Goal: Task Accomplishment & Management: Use online tool/utility

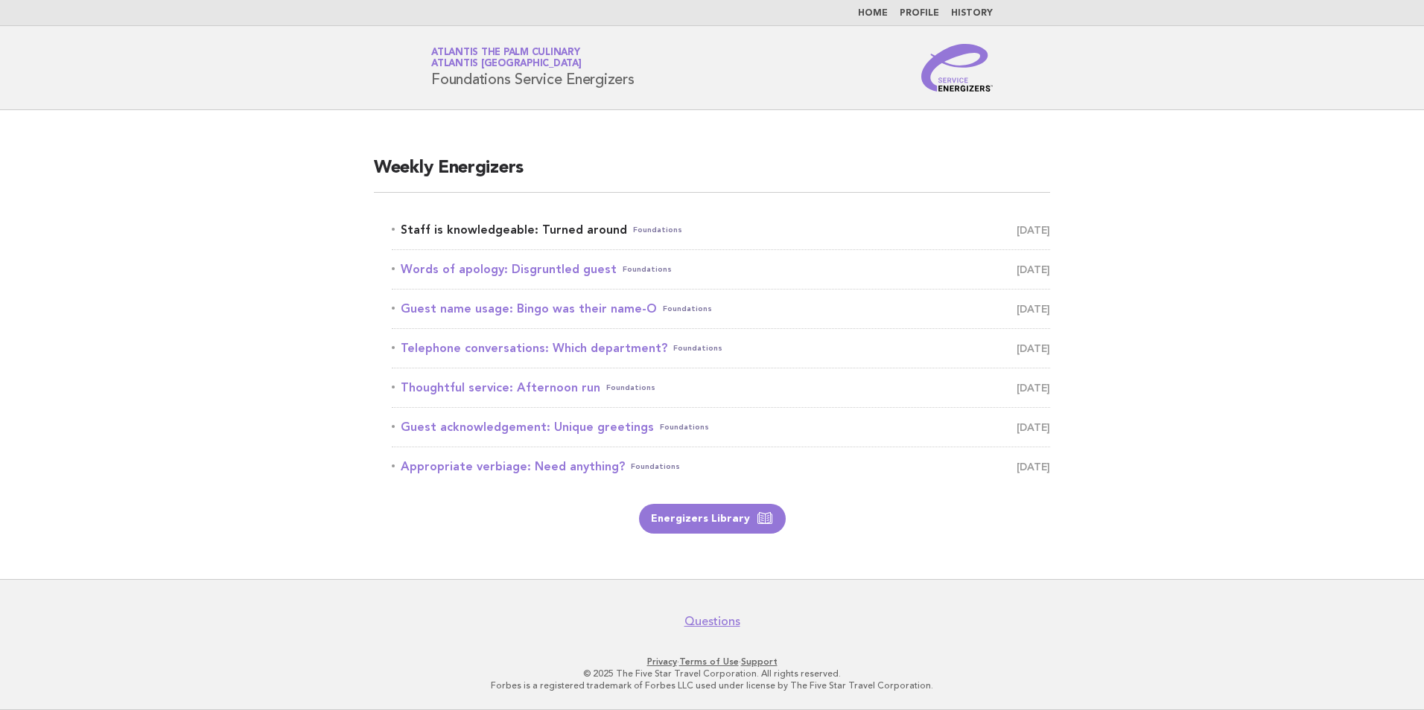
click at [591, 231] on link "Staff is knowledgeable: Turned around Foundations [DATE]" at bounding box center [721, 230] width 658 height 21
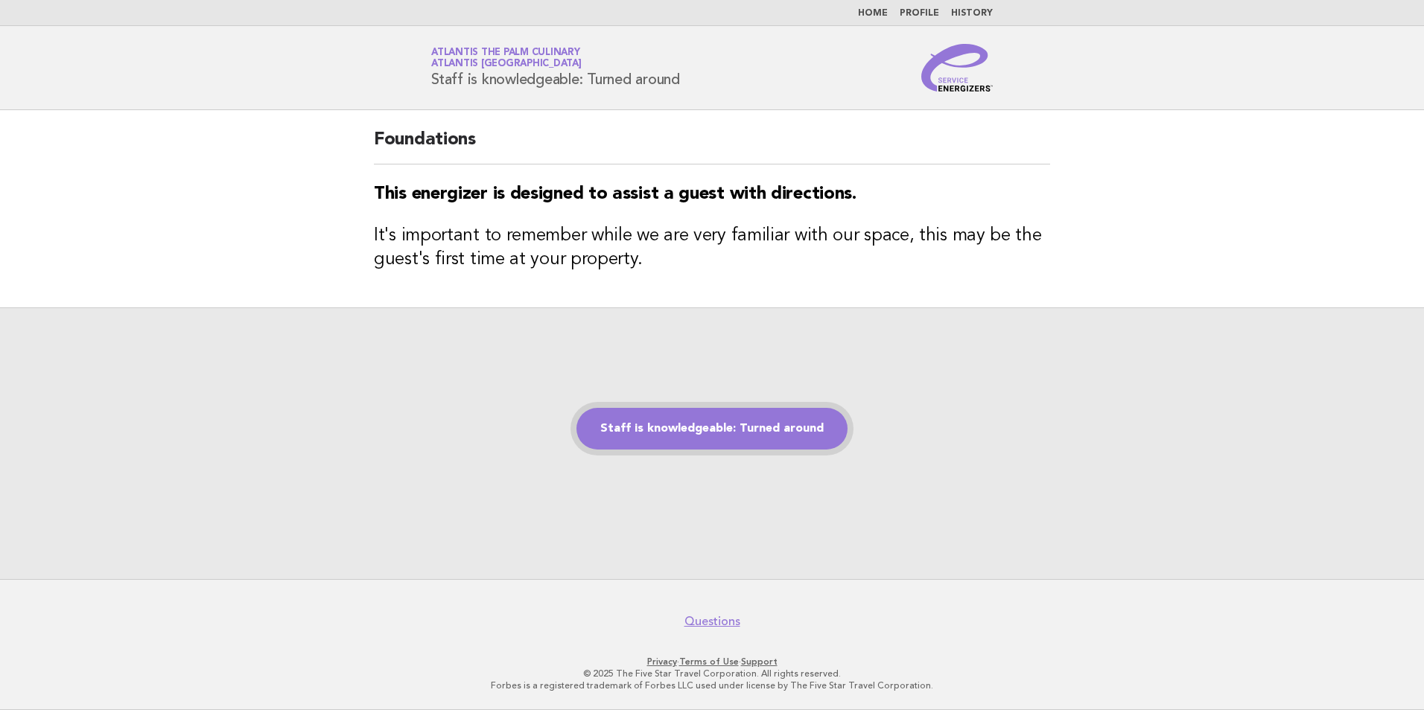
click at [780, 440] on link "Staff is knowledgeable: Turned around" at bounding box center [711, 429] width 271 height 42
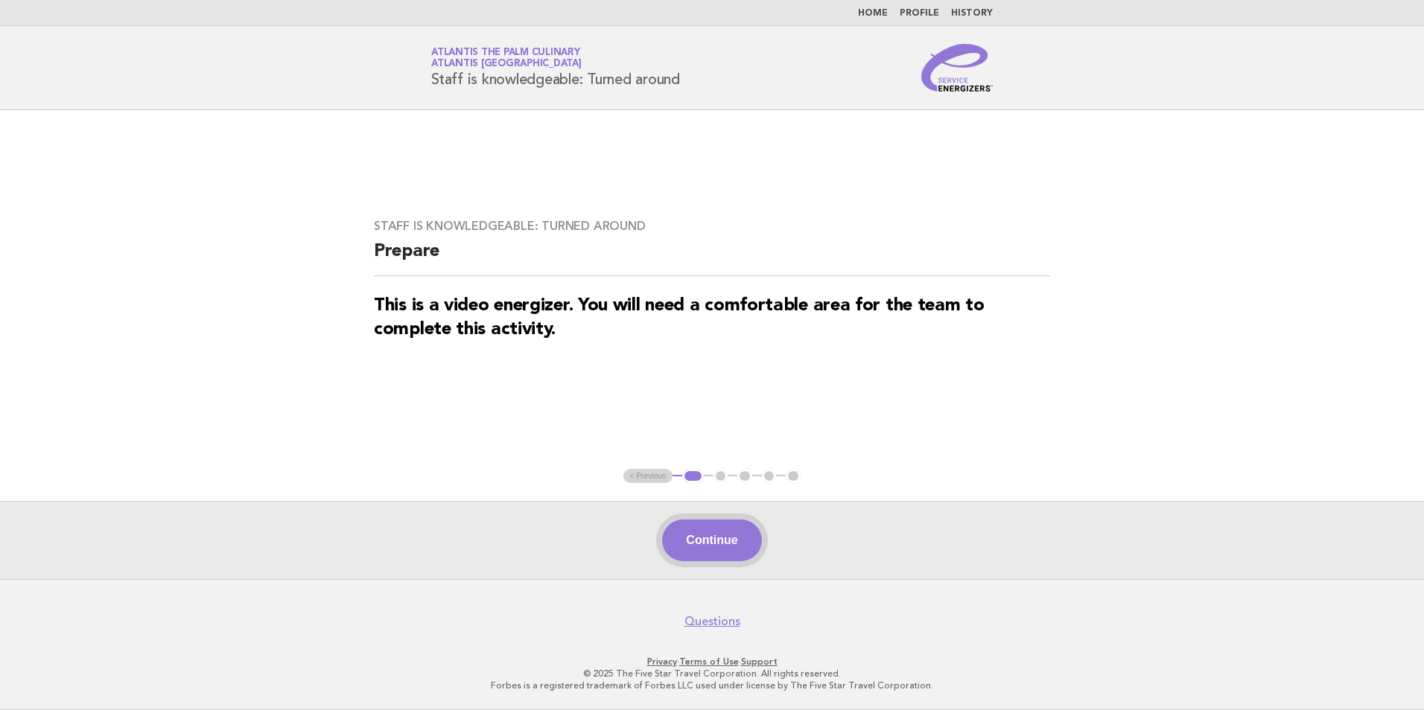
click at [736, 532] on button "Continue" at bounding box center [711, 541] width 99 height 42
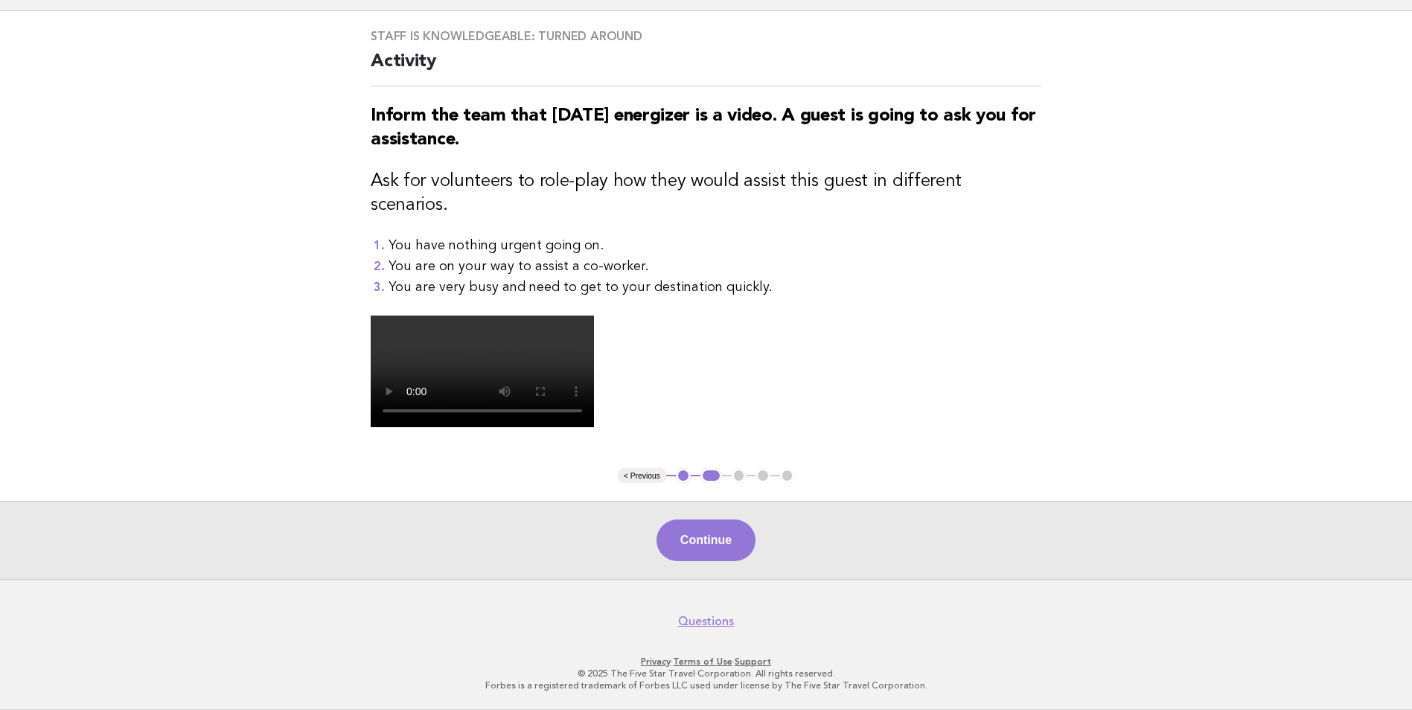
click at [740, 535] on button "Continue" at bounding box center [706, 541] width 99 height 42
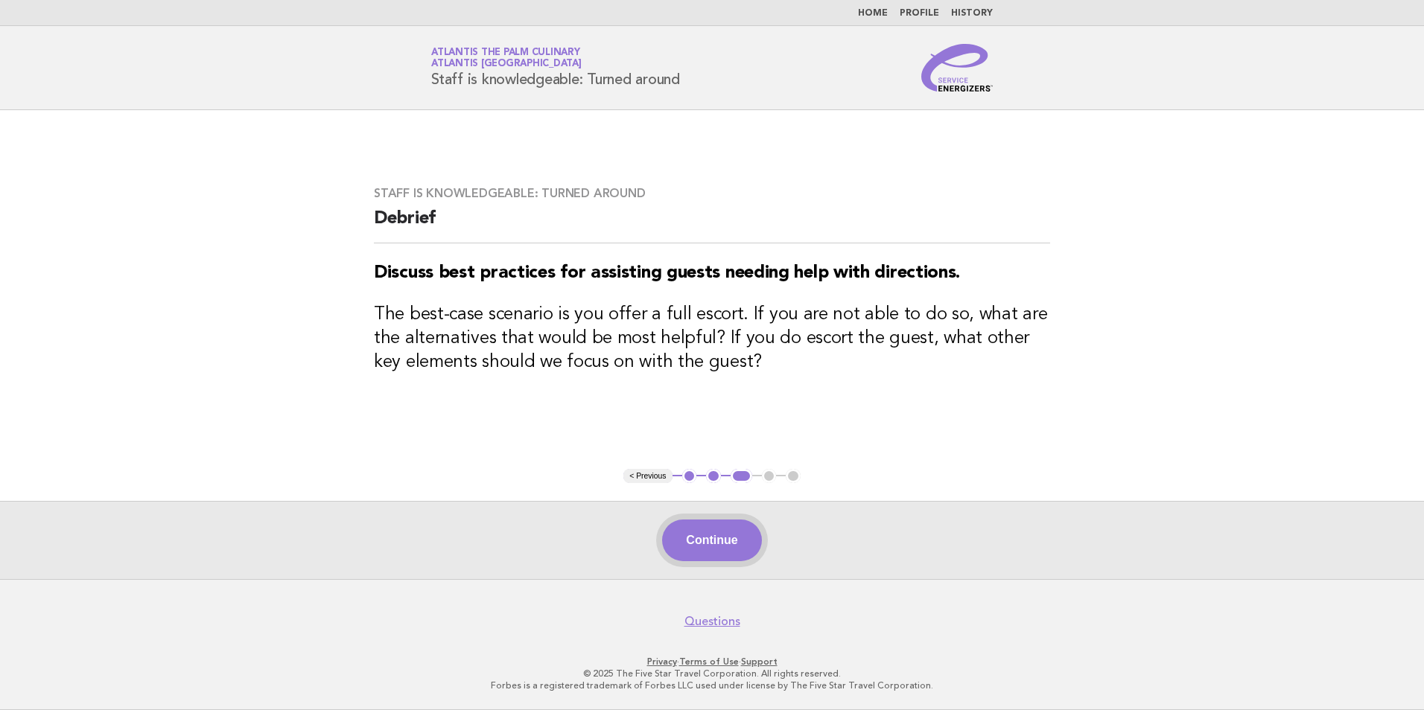
click at [751, 539] on button "Continue" at bounding box center [711, 541] width 99 height 42
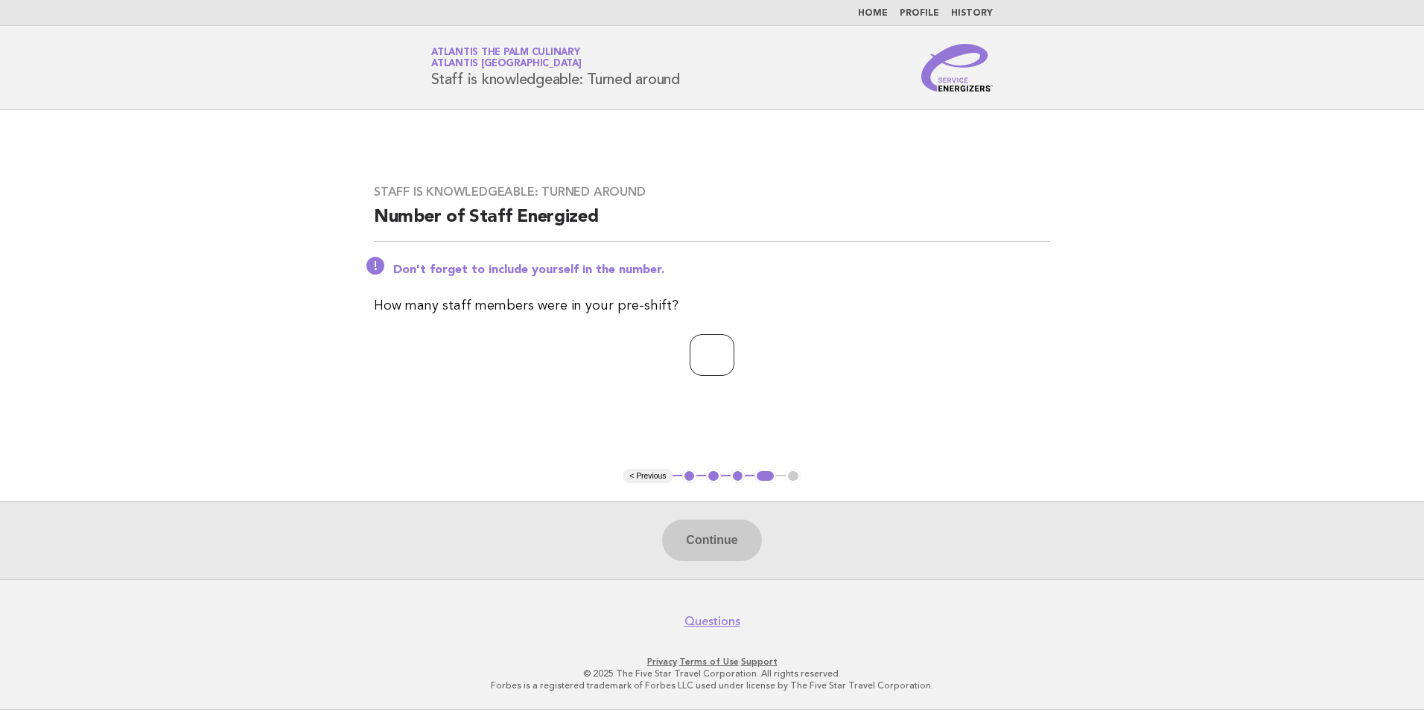
click at [721, 365] on input "number" at bounding box center [711, 355] width 45 height 42
type input "**"
click at [732, 533] on button "Continue" at bounding box center [711, 541] width 99 height 42
